Goal: Transaction & Acquisition: Purchase product/service

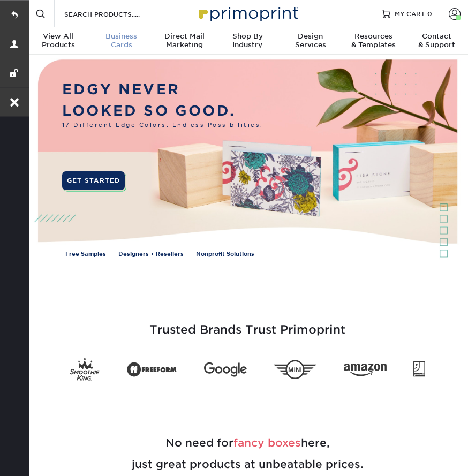
click at [116, 40] on span "Business" at bounding box center [121, 36] width 63 height 9
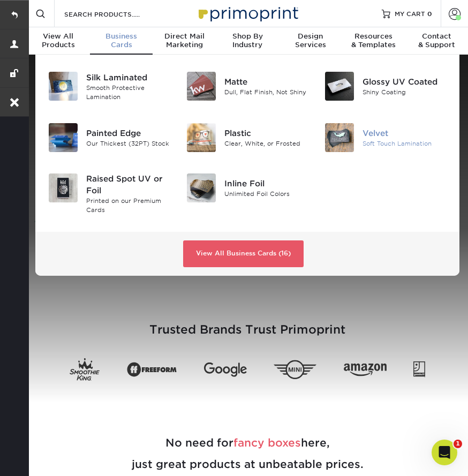
click at [363, 133] on div "Velvet Soft Touch Lamination" at bounding box center [409, 137] width 92 height 29
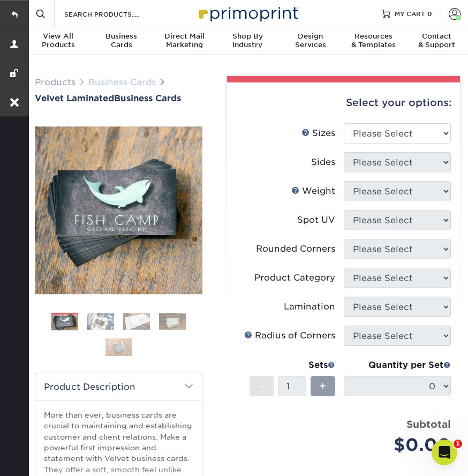
click at [104, 81] on link "Business Cards" at bounding box center [121, 82] width 67 height 10
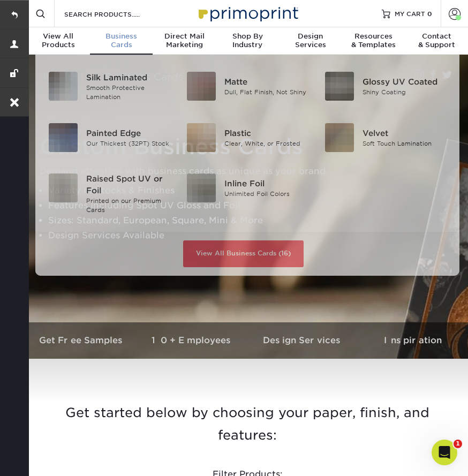
click at [121, 43] on div "Business Cards" at bounding box center [121, 40] width 63 height 17
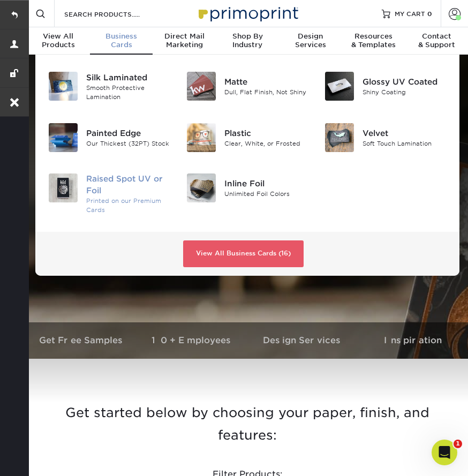
click at [126, 179] on div "Raised Spot UV or Foil" at bounding box center [128, 186] width 84 height 24
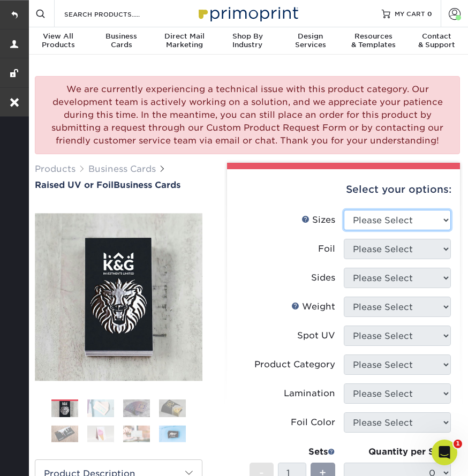
select select "2.00x3.50"
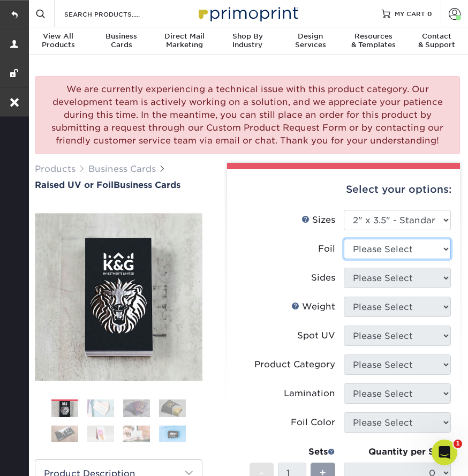
select select "1"
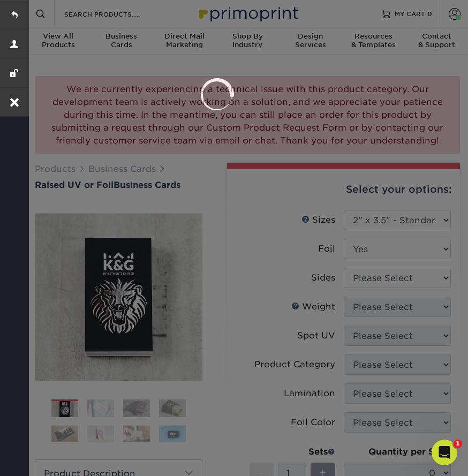
click at [366, 275] on div at bounding box center [234, 238] width 468 height 476
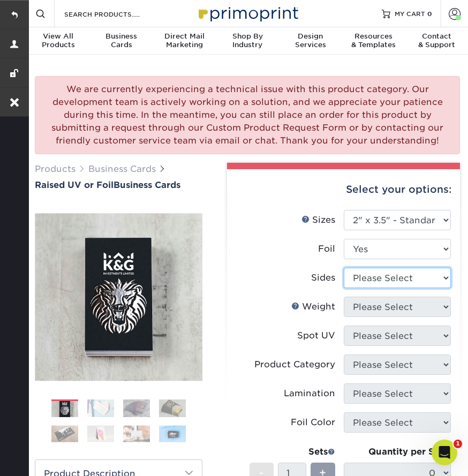
select select "e9e9dfb3-fba1-4d60-972c-fd9ca5904d33"
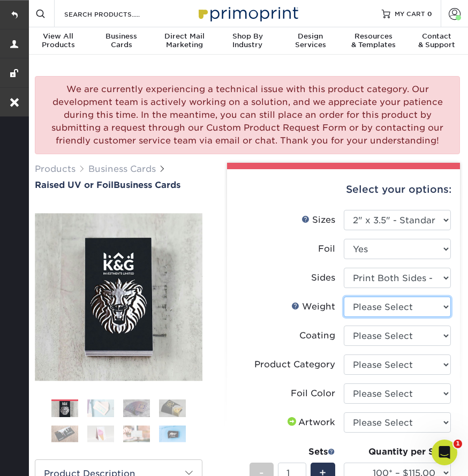
select select "16PT"
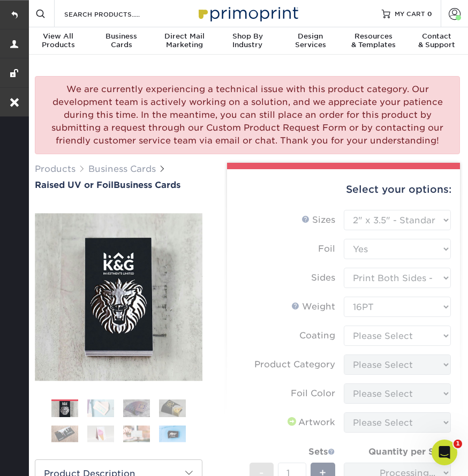
click at [362, 335] on form "Sizes Help Sizes Please Select 2" x 3.5" - Standard Foil Please Select" at bounding box center [344, 388] width 216 height 356
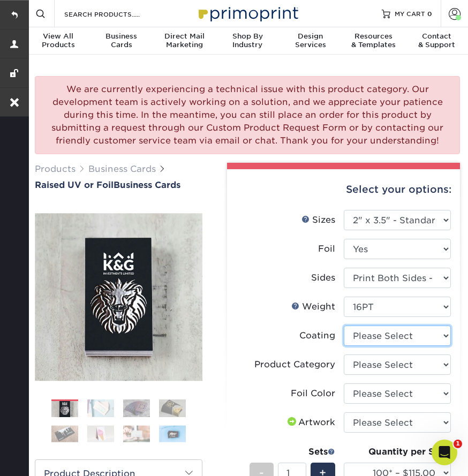
select select "3e7618de-abca-4bda-9f97-8b9129e913d8"
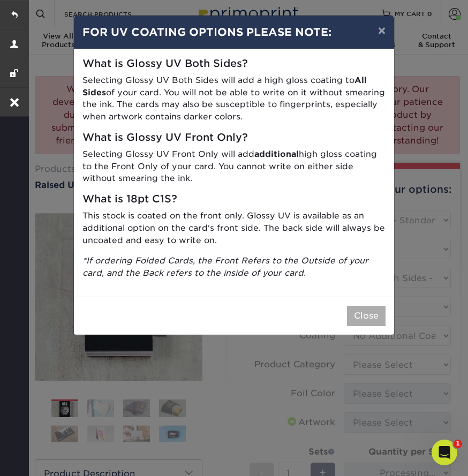
click at [364, 319] on button "Close" at bounding box center [366, 316] width 39 height 20
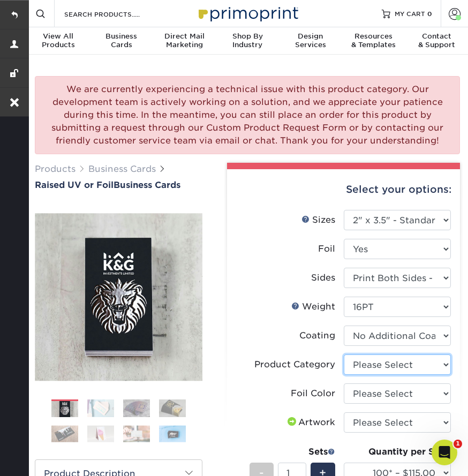
select select "3b5148f1-0588-4f88-a218-97bcfdce65c1"
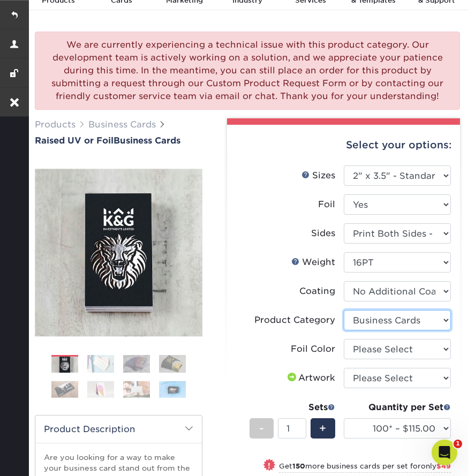
scroll to position [48, 0]
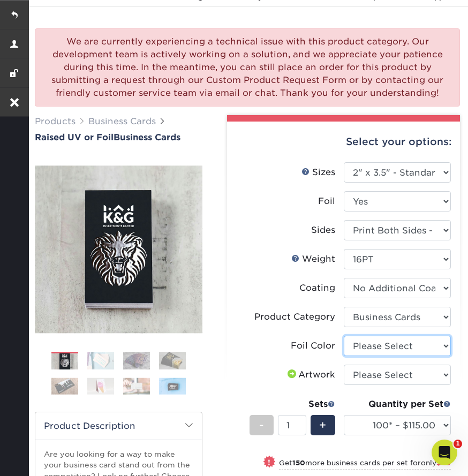
select select "acffa4a5-22f9-4585-ba3f-0adaa54b8c85"
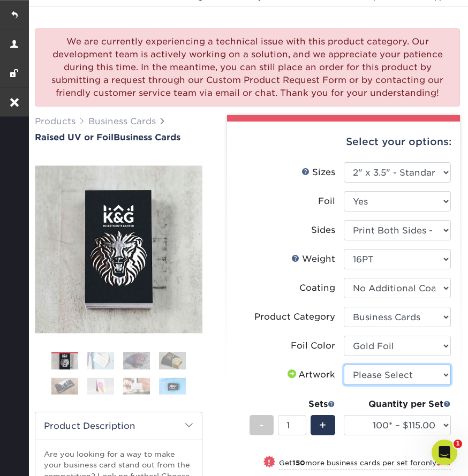
select select "upload"
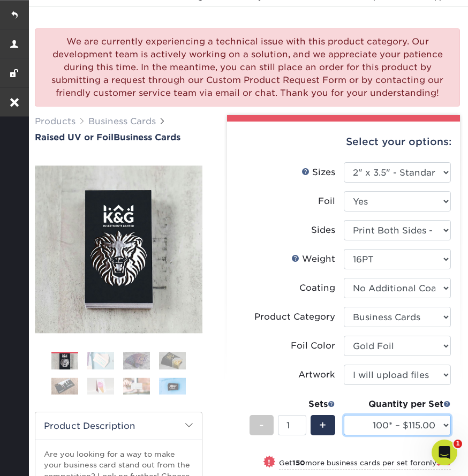
select select "250* – $164.00"
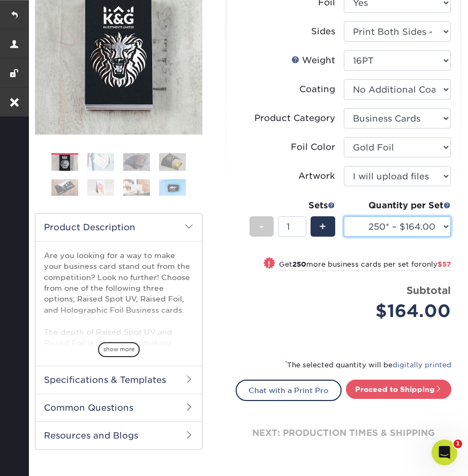
scroll to position [279, 0]
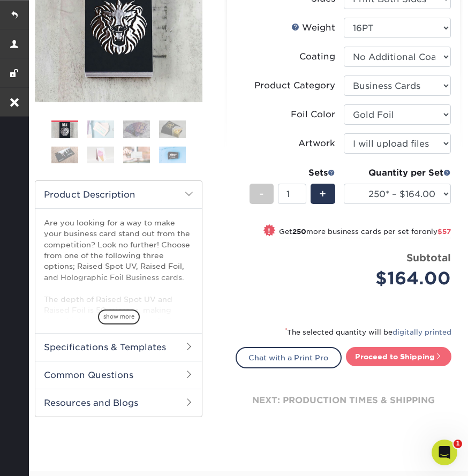
click at [403, 357] on link "Proceed to Shipping" at bounding box center [399, 356] width 106 height 19
type input "Set 1"
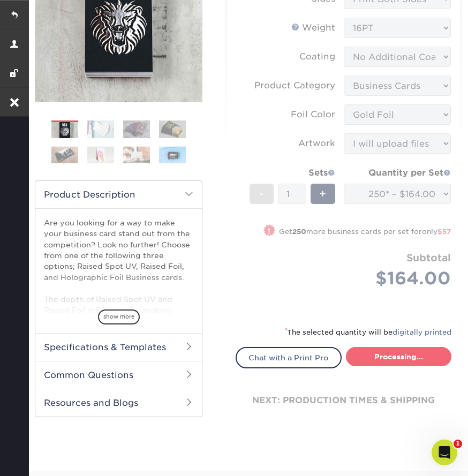
select select "1cbcb5c4-95c2-4600-ba81-4a6f4084a4d2"
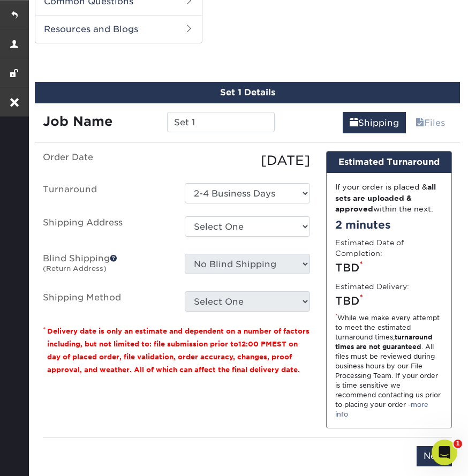
scroll to position [654, 0]
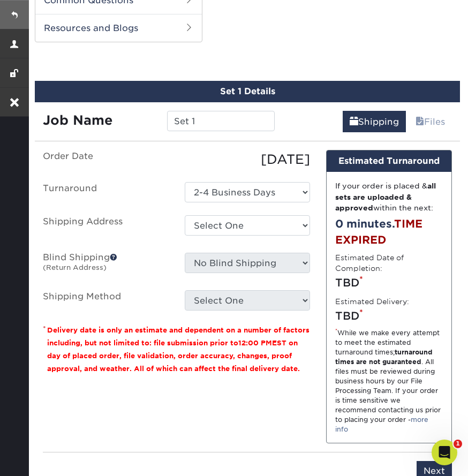
click at [12, 8] on link at bounding box center [14, 14] width 29 height 29
